Goal: Transaction & Acquisition: Purchase product/service

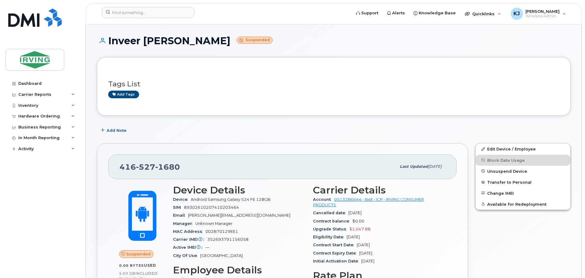
scroll to position [114, 0]
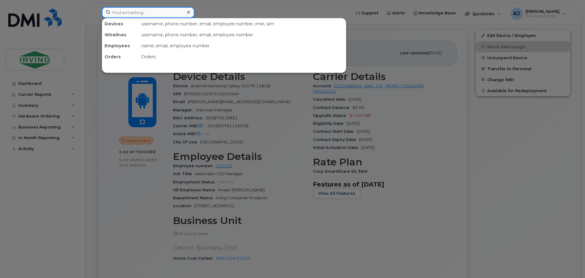
click at [135, 12] on input at bounding box center [148, 12] width 93 height 11
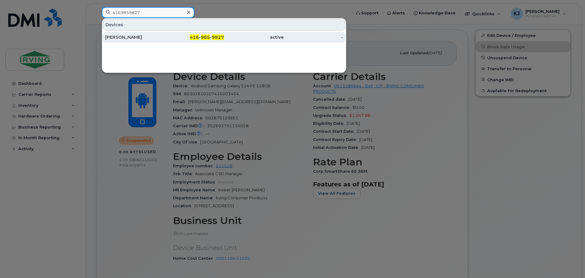
type input "4169859827"
click at [129, 37] on div "[PERSON_NAME]" at bounding box center [135, 37] width 60 height 6
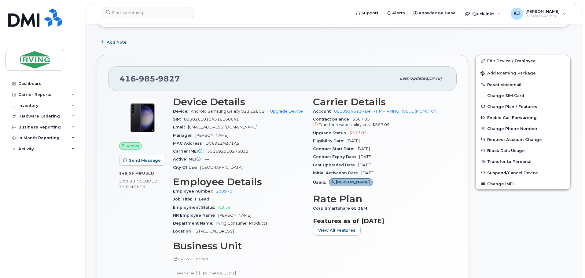
scroll to position [95, 0]
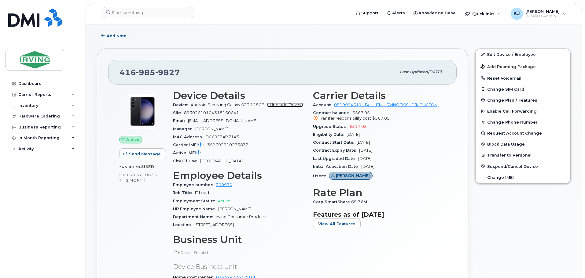
click at [283, 105] on link "+ Upgrade Device" at bounding box center [285, 105] width 36 height 5
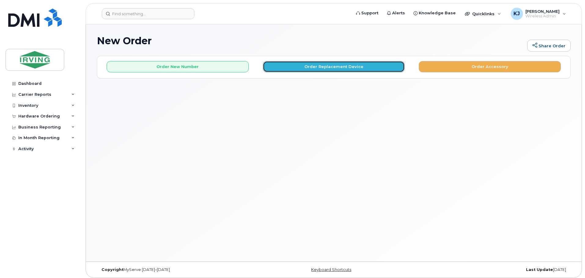
click at [314, 66] on button "Order Replacement Device" at bounding box center [334, 66] width 142 height 11
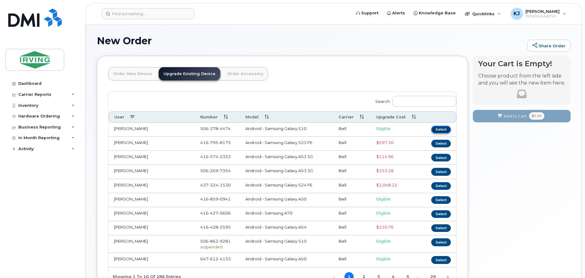
click at [444, 129] on button "Select" at bounding box center [441, 130] width 20 height 8
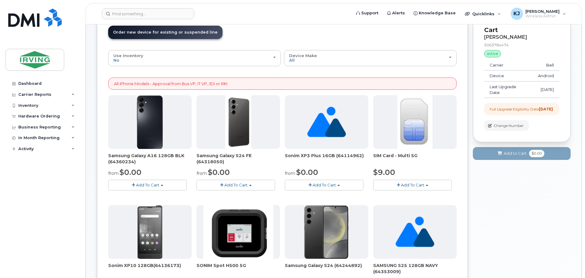
scroll to position [39, 0]
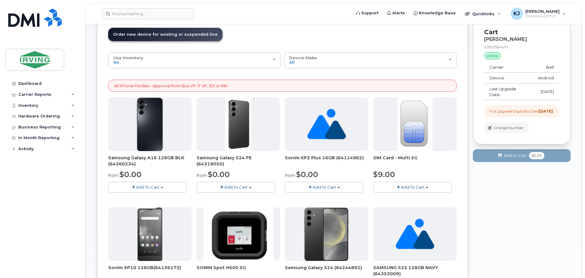
click at [252, 186] on button "Add To Cart" at bounding box center [236, 187] width 79 height 11
click at [255, 16] on form at bounding box center [224, 13] width 245 height 11
